Goal: Task Accomplishment & Management: Use online tool/utility

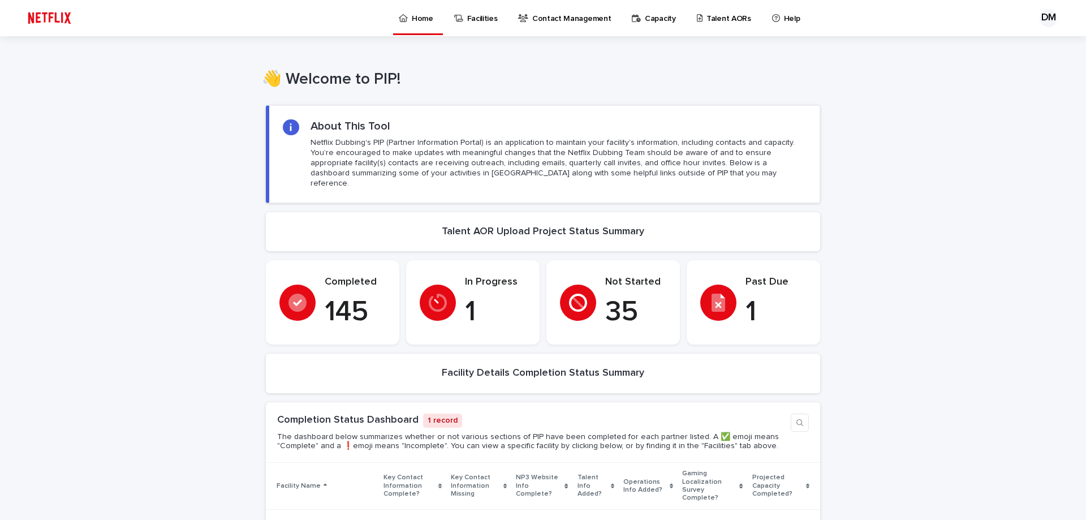
click at [456, 303] on div "In Progress 1" at bounding box center [473, 302] width 106 height 53
click at [723, 13] on p "Talent AORs" at bounding box center [728, 12] width 45 height 24
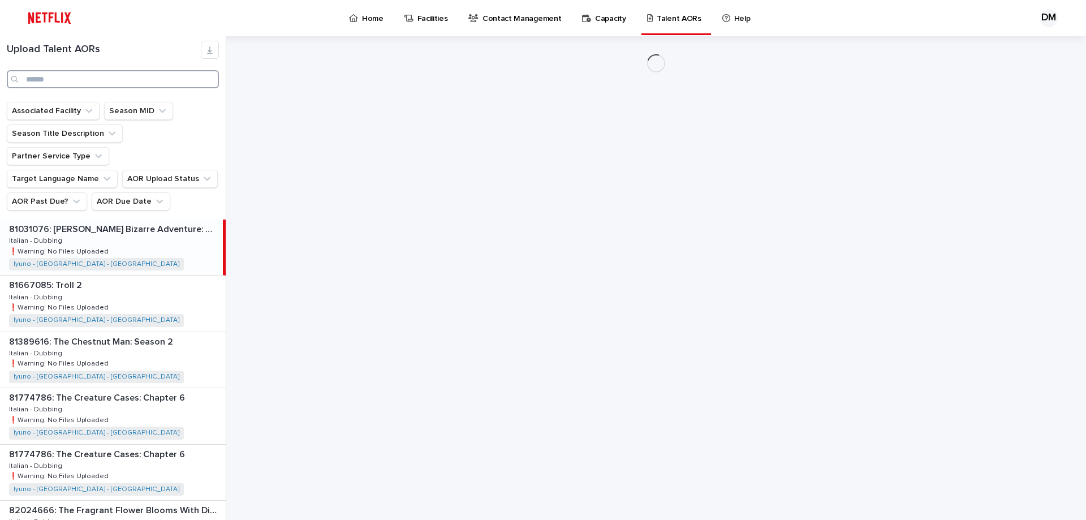
click at [91, 82] on input "Search" at bounding box center [113, 79] width 212 height 18
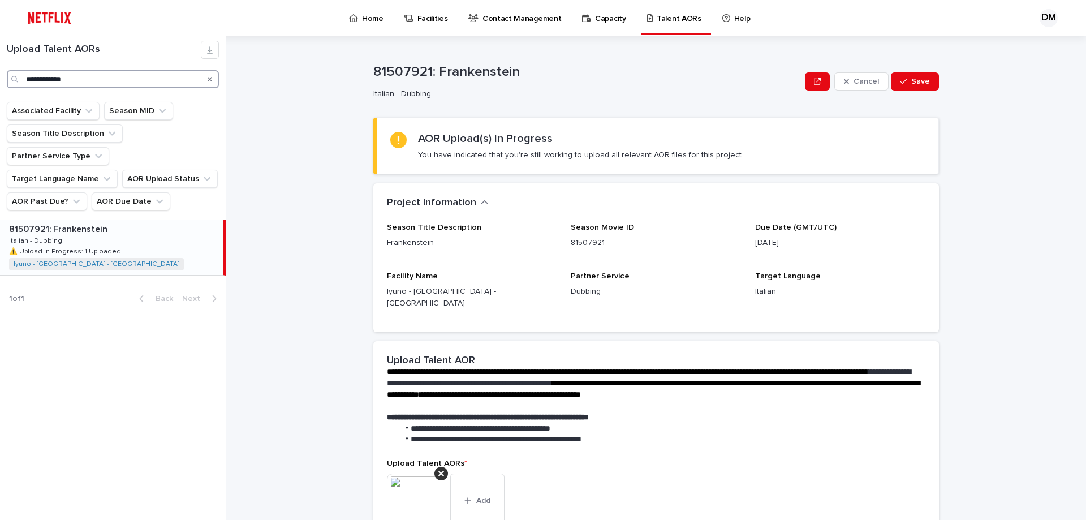
type input "**********"
click at [51, 235] on p "Italian - Dubbing" at bounding box center [36, 240] width 55 height 10
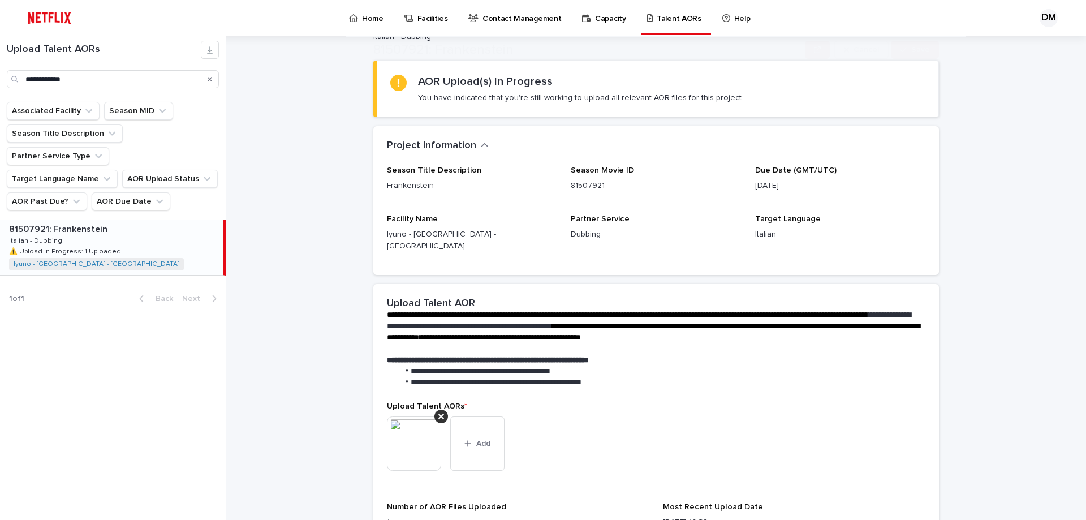
scroll to position [170, 0]
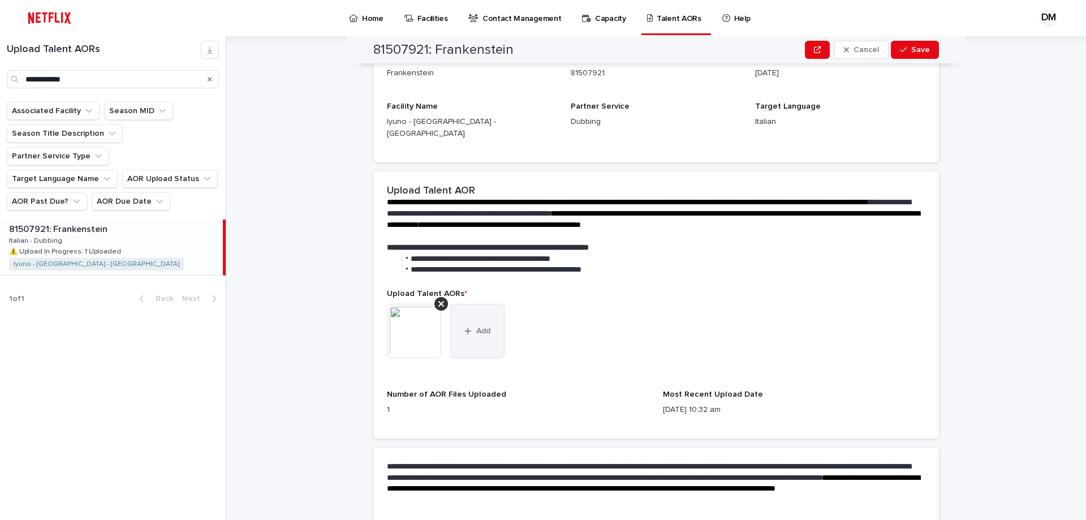
click at [477, 325] on button "Add" at bounding box center [477, 331] width 54 height 54
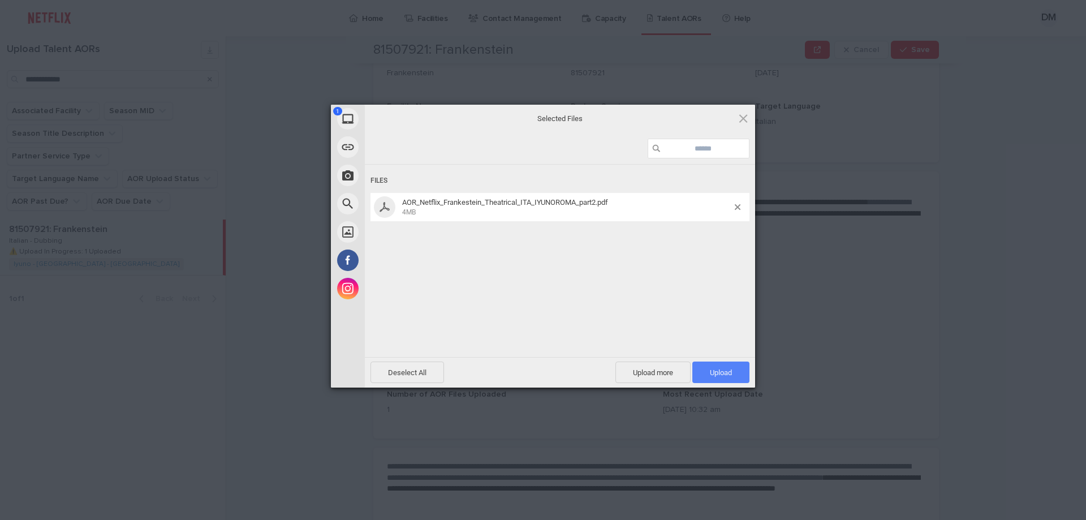
click at [719, 369] on span "Upload 1" at bounding box center [721, 372] width 22 height 8
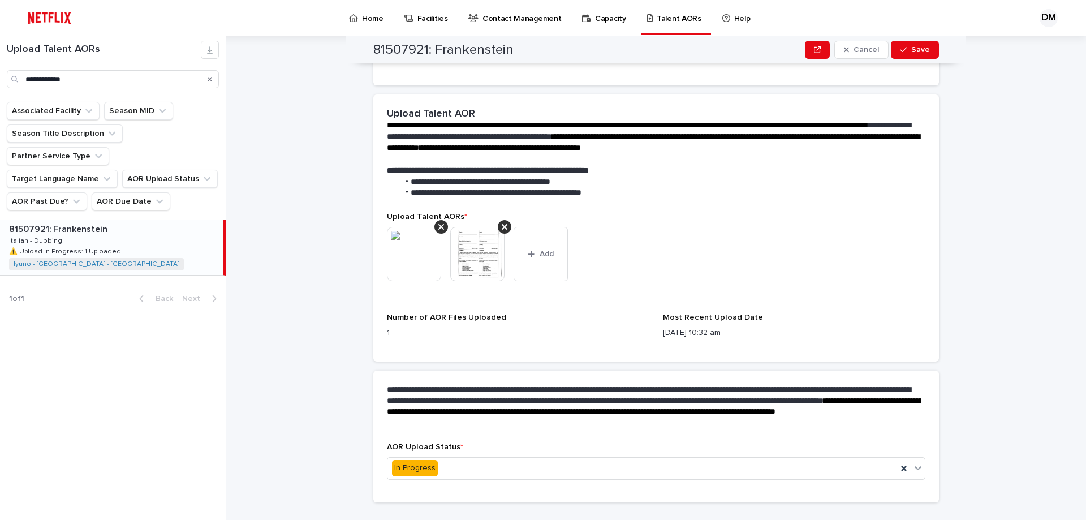
scroll to position [258, 0]
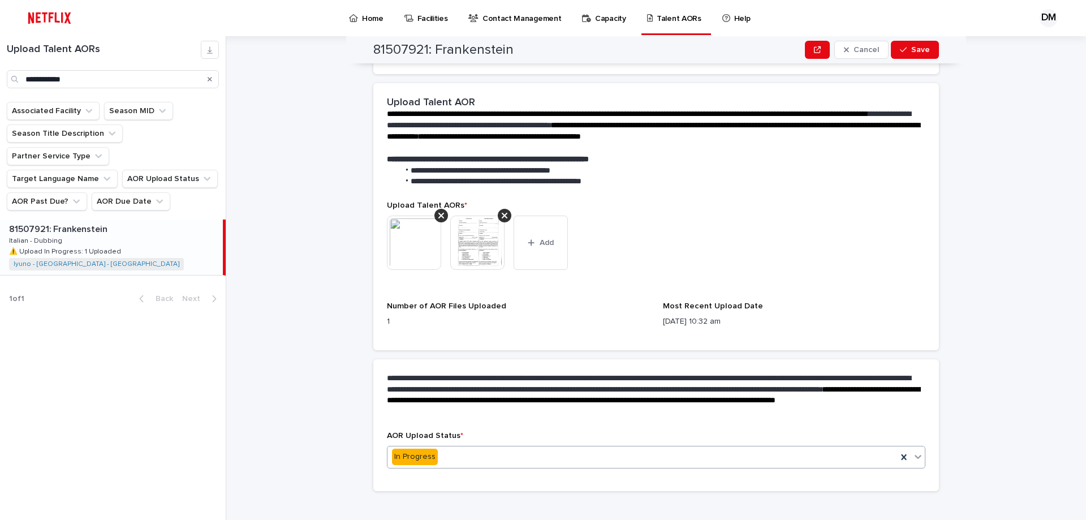
click at [510, 453] on div "In Progress" at bounding box center [642, 456] width 510 height 19
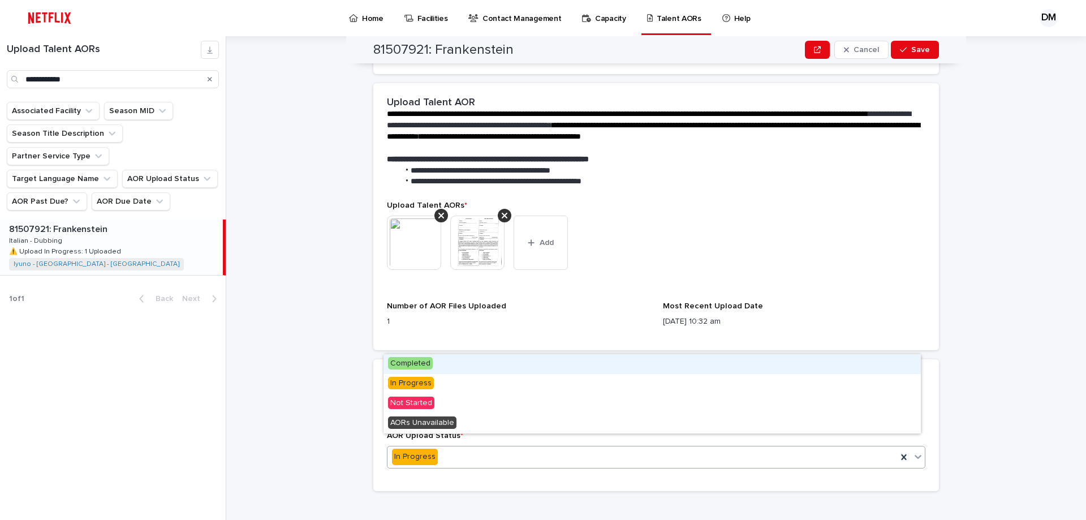
click at [427, 363] on span "Completed" at bounding box center [410, 363] width 45 height 12
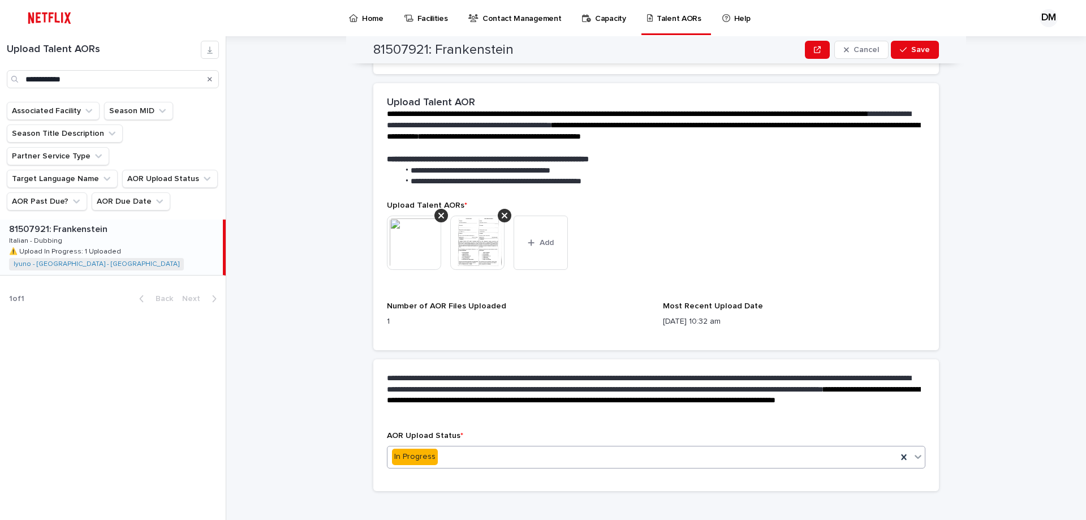
scroll to position [0, 0]
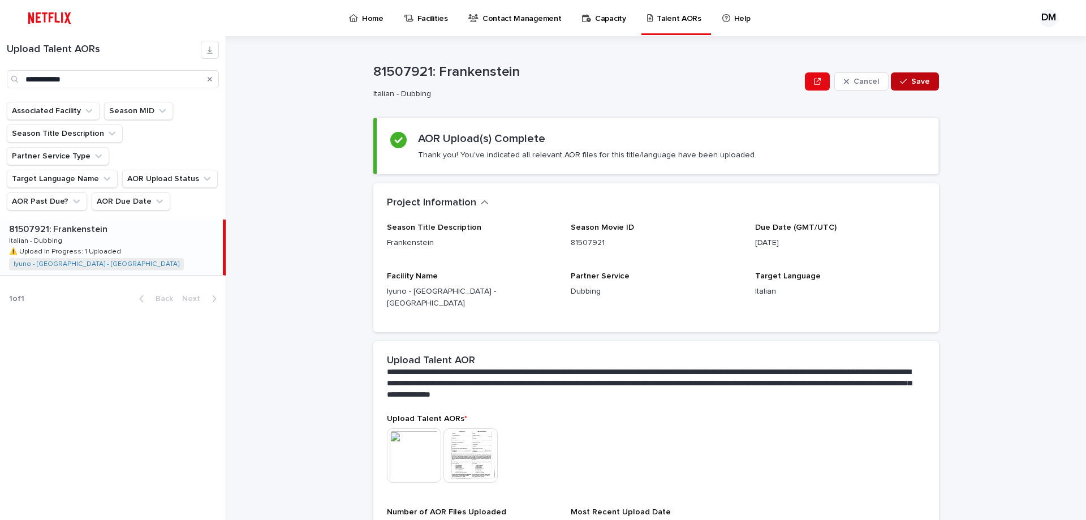
click at [906, 85] on button "Save" at bounding box center [915, 81] width 48 height 18
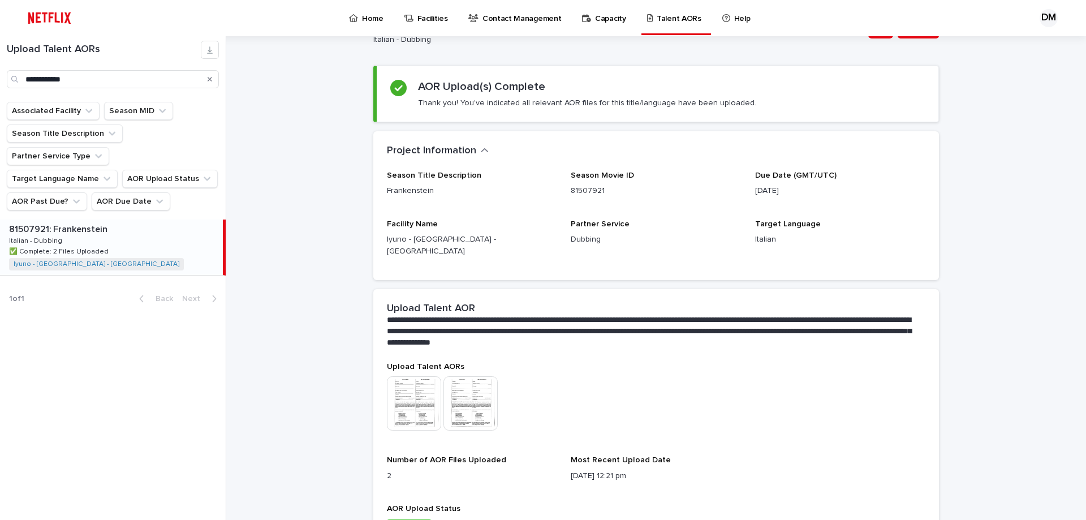
scroll to position [119, 0]
